Goal: Find specific page/section: Find specific page/section

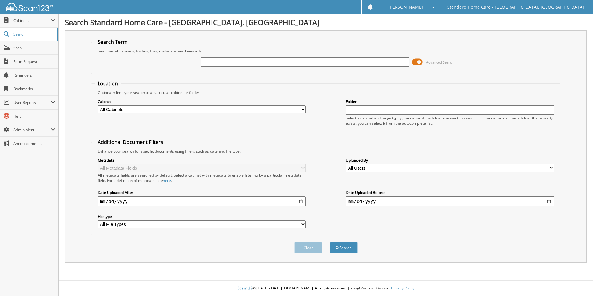
type input "d"
type input "[PERSON_NAME]"
click at [329, 242] on button "Search" at bounding box center [343, 247] width 28 height 11
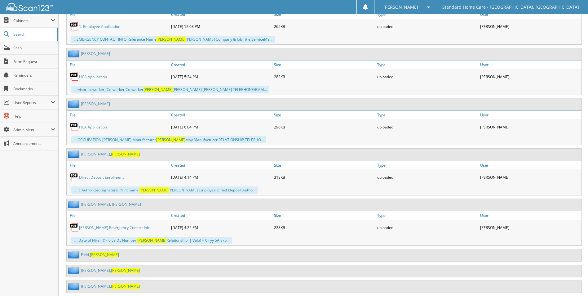
scroll to position [432, 0]
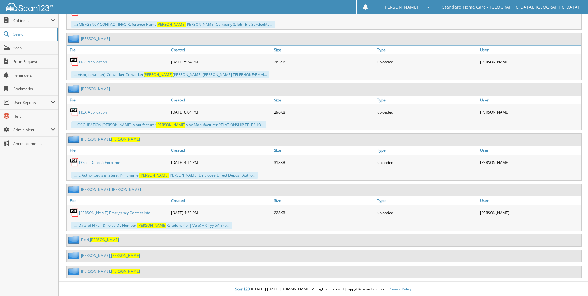
click at [91, 236] on div "Field, Dawn" at bounding box center [93, 240] width 52 height 8
click at [91, 239] on span "Dawn" at bounding box center [104, 239] width 29 height 5
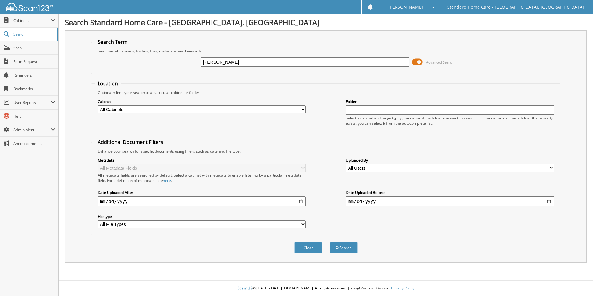
type input "donna"
click at [329, 242] on button "Search" at bounding box center [343, 247] width 28 height 11
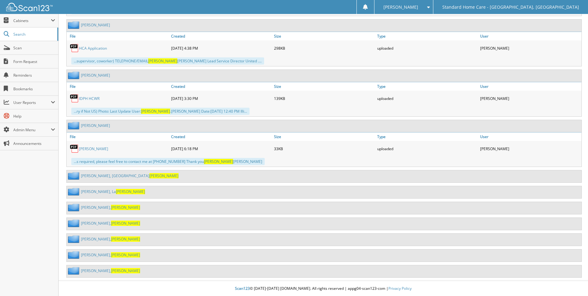
scroll to position [447, 0]
click at [86, 254] on link "Harris, Donna" at bounding box center [110, 254] width 59 height 5
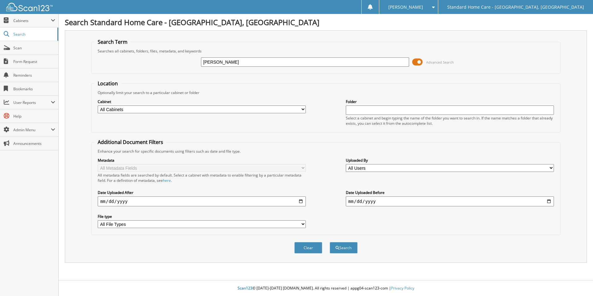
type input "[PERSON_NAME]"
click at [329, 242] on button "Search" at bounding box center [343, 247] width 28 height 11
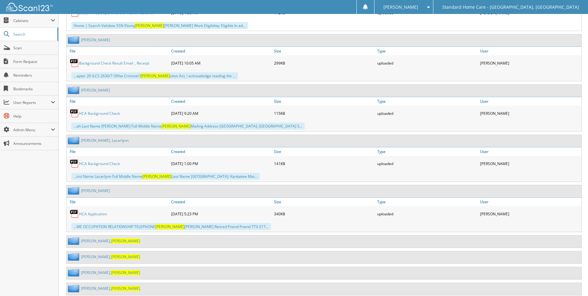
scroll to position [775, 0]
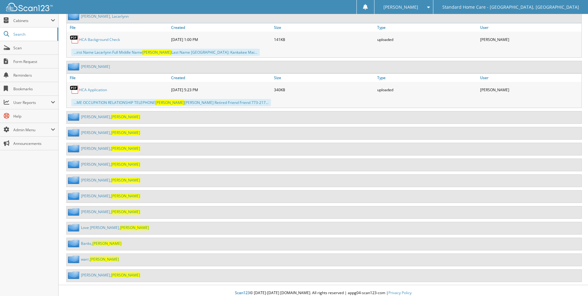
click at [111, 114] on span "[PERSON_NAME]" at bounding box center [125, 116] width 29 height 5
